Goal: Information Seeking & Learning: Check status

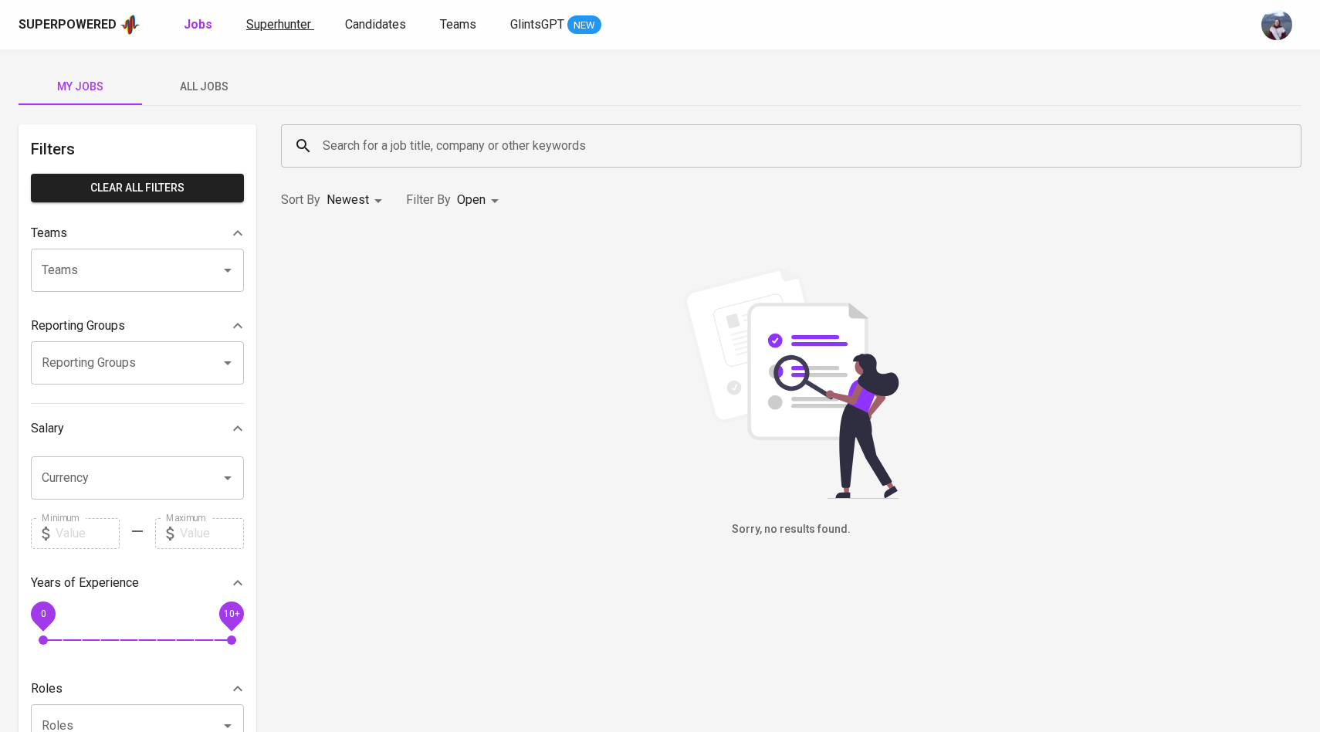
click at [276, 30] on span "Superhunter" at bounding box center [278, 24] width 65 height 15
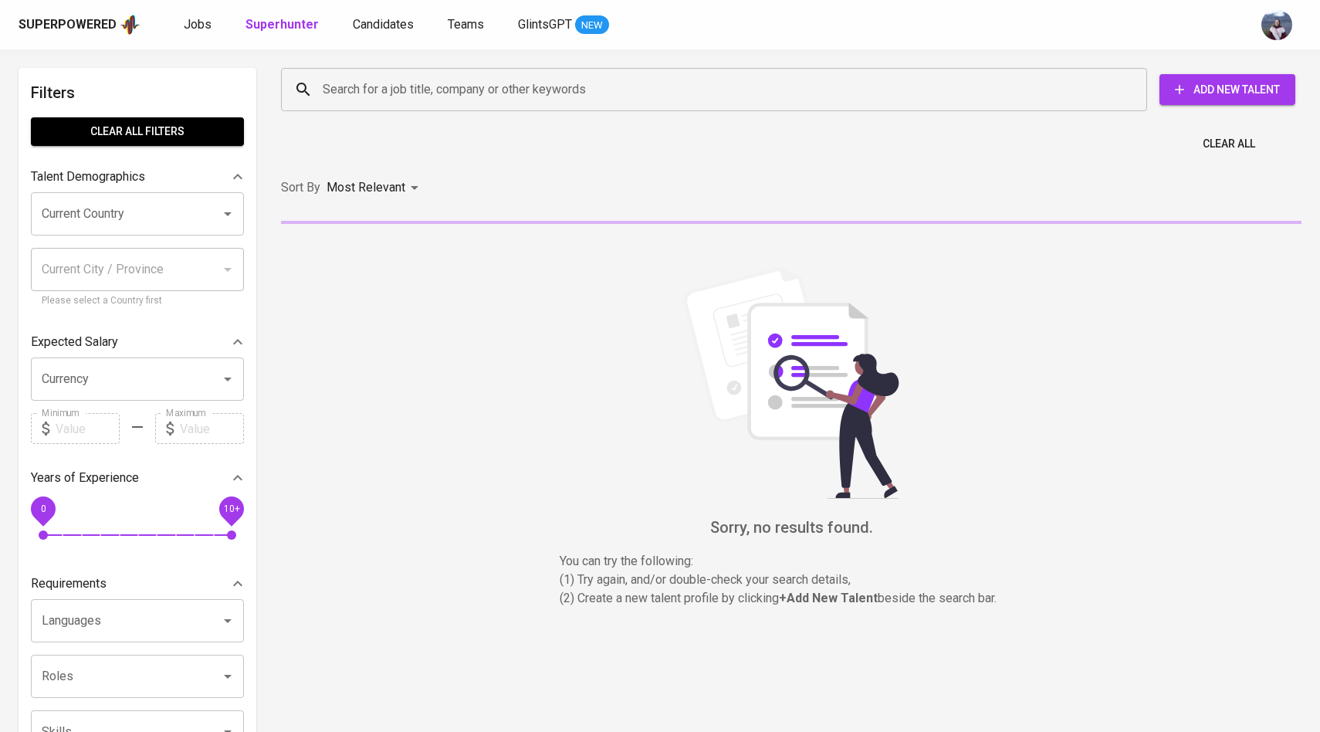
click at [364, 83] on input "Search for a job title, company or other keywords" at bounding box center [718, 89] width 798 height 29
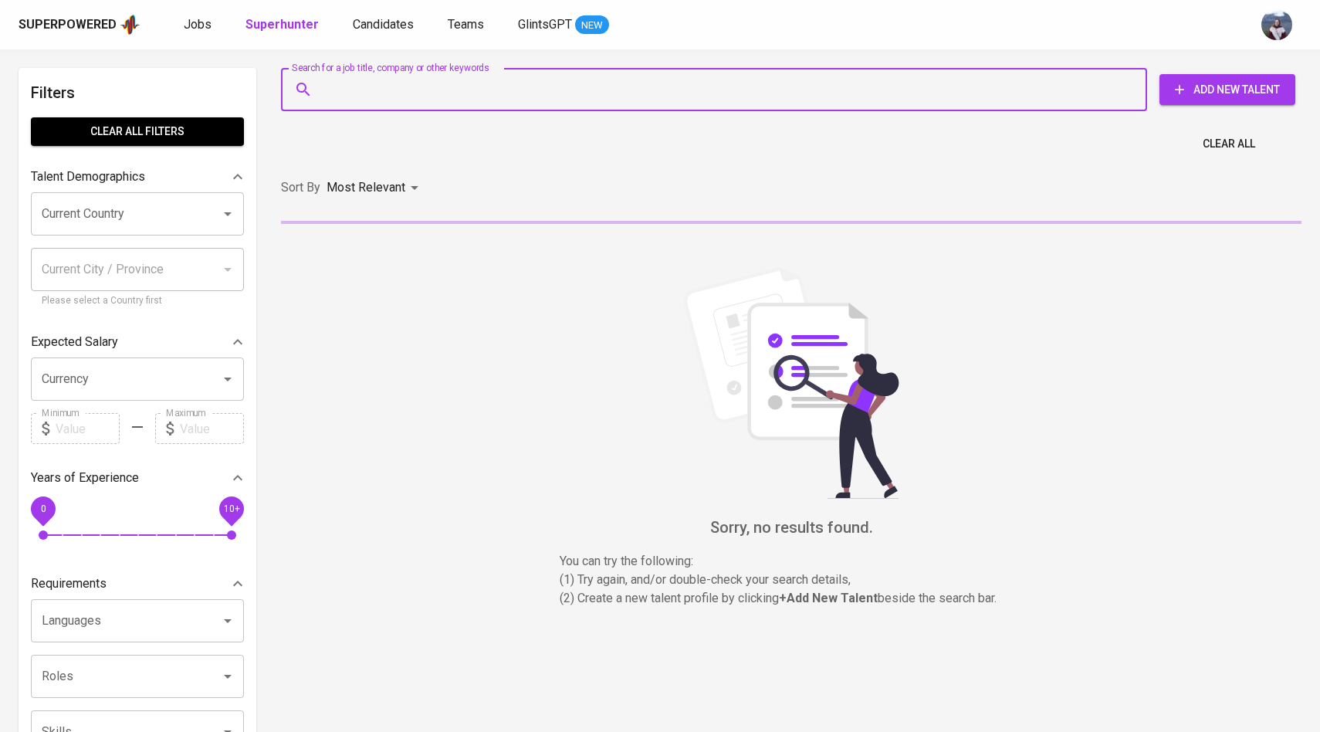
paste input "[EMAIL_ADDRESS][PERSON_NAME][DOMAIN_NAME]"
type input "[EMAIL_ADDRESS][PERSON_NAME][DOMAIN_NAME]"
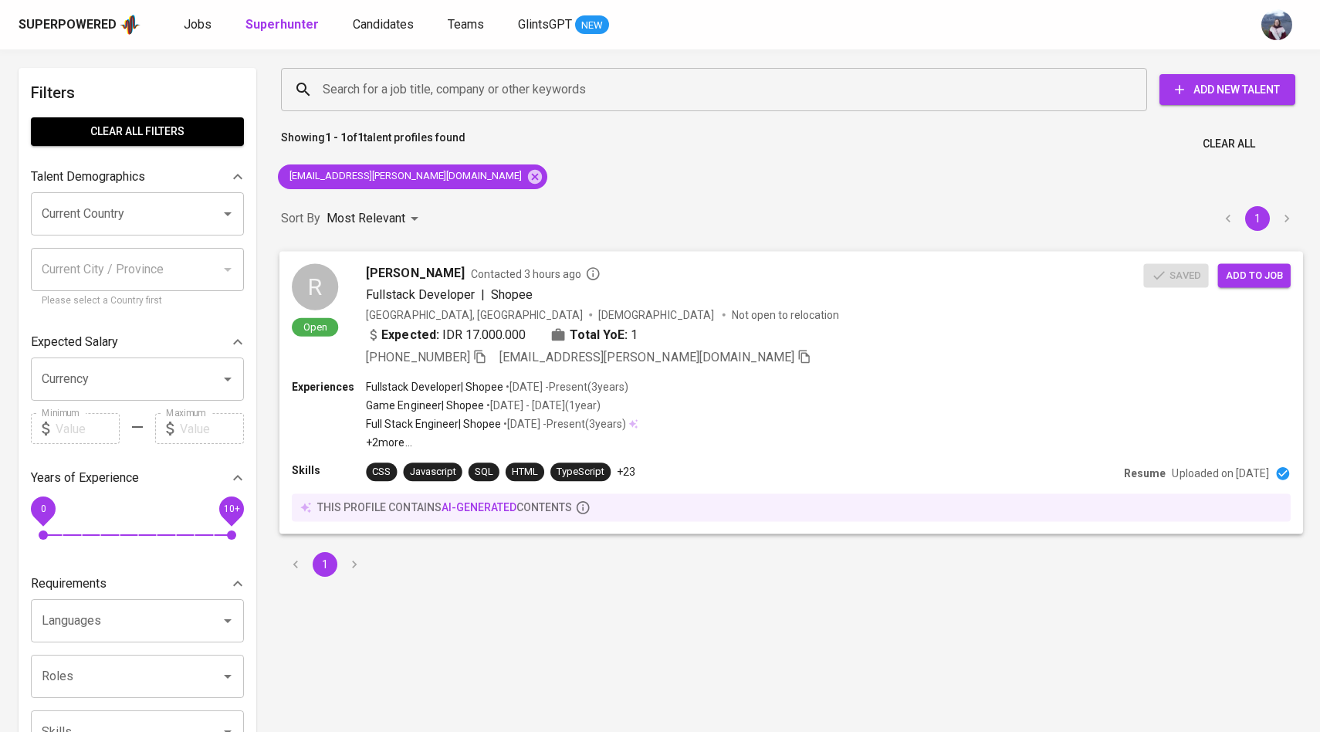
click at [339, 283] on div "R Open [PERSON_NAME] Contacted 3 hours ago Fullstack Developer | Shopee [GEOGRA…" at bounding box center [718, 314] width 852 height 103
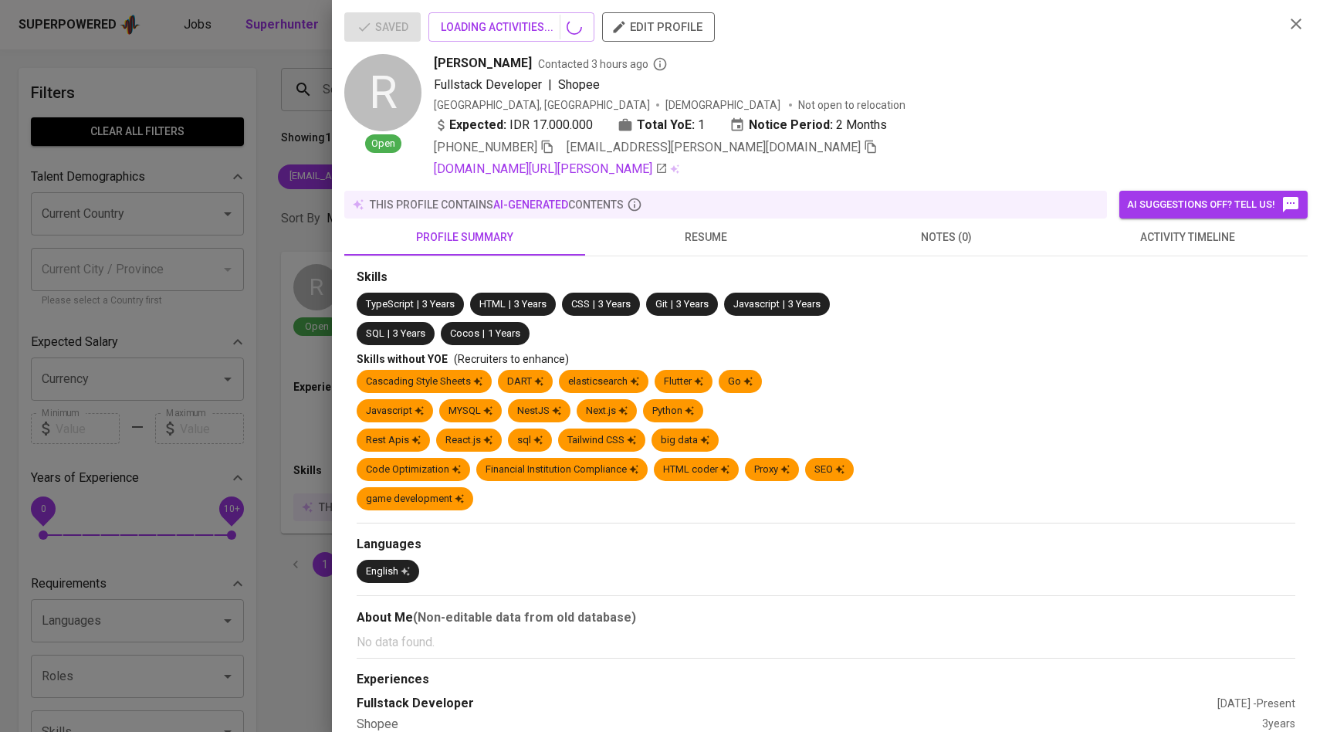
click at [1214, 246] on span "activity timeline" at bounding box center [1187, 237] width 222 height 19
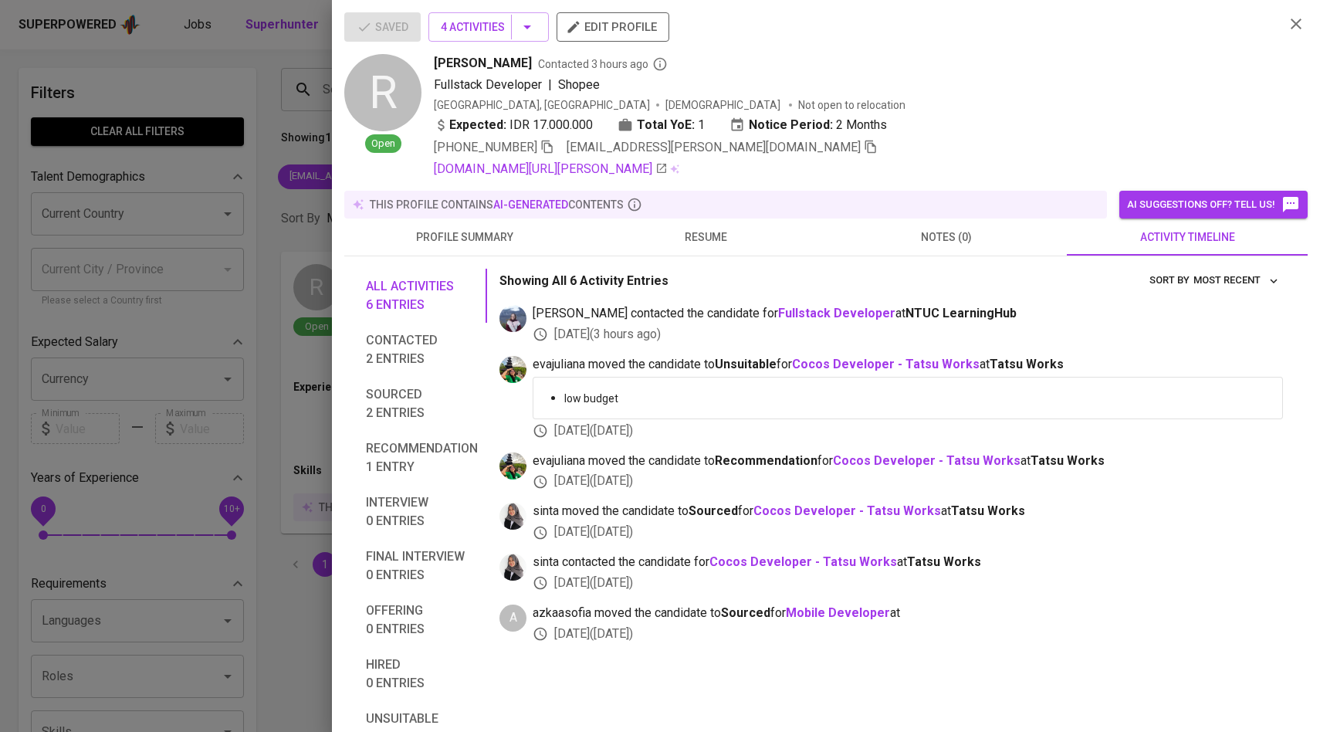
click at [262, 232] on div at bounding box center [660, 366] width 1320 height 732
